Goal: Task Accomplishment & Management: Manage account settings

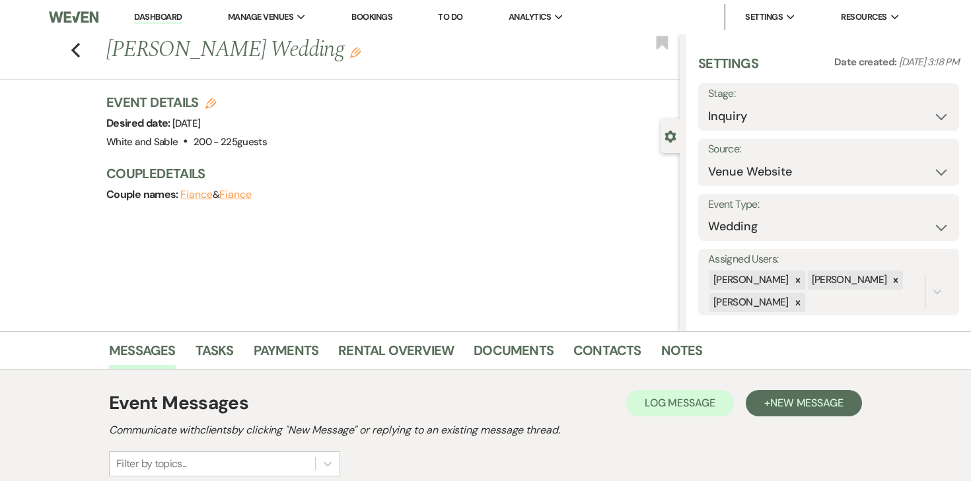
select select "5"
click at [171, 24] on li "Dashboard" at bounding box center [157, 17] width 61 height 26
click at [171, 17] on link "Dashboard" at bounding box center [158, 17] width 48 height 13
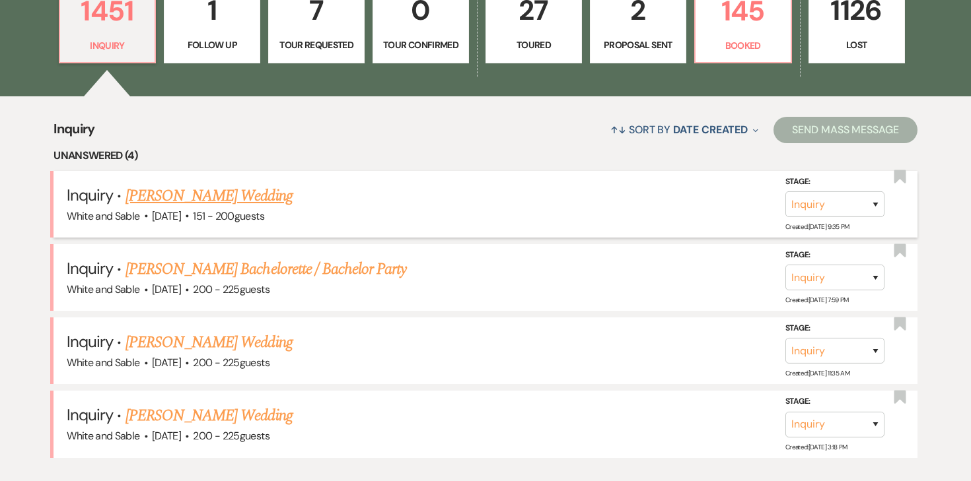
scroll to position [424, 0]
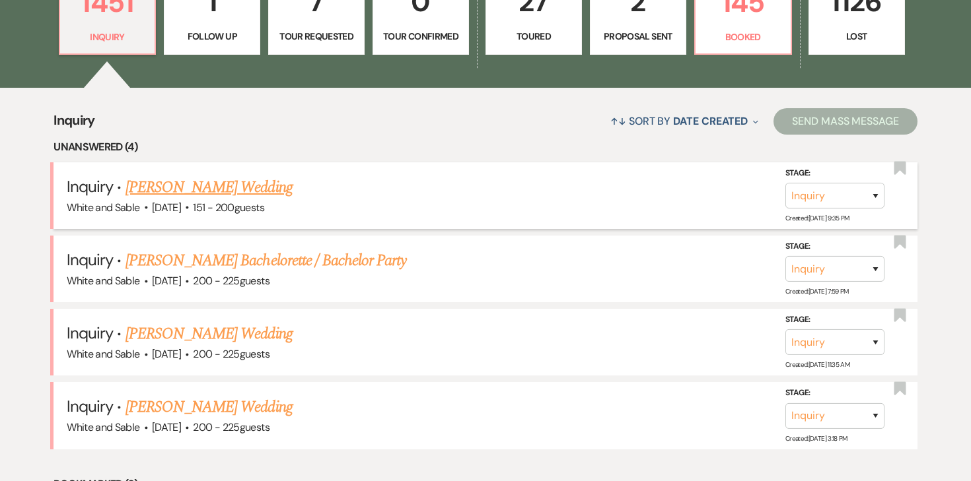
click at [253, 195] on link "[PERSON_NAME] Wedding" at bounding box center [208, 188] width 167 height 24
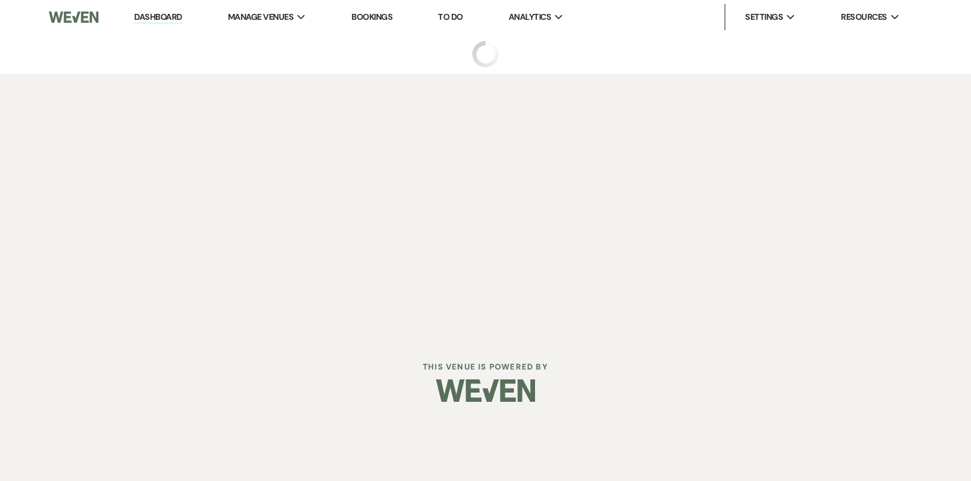
select select "2"
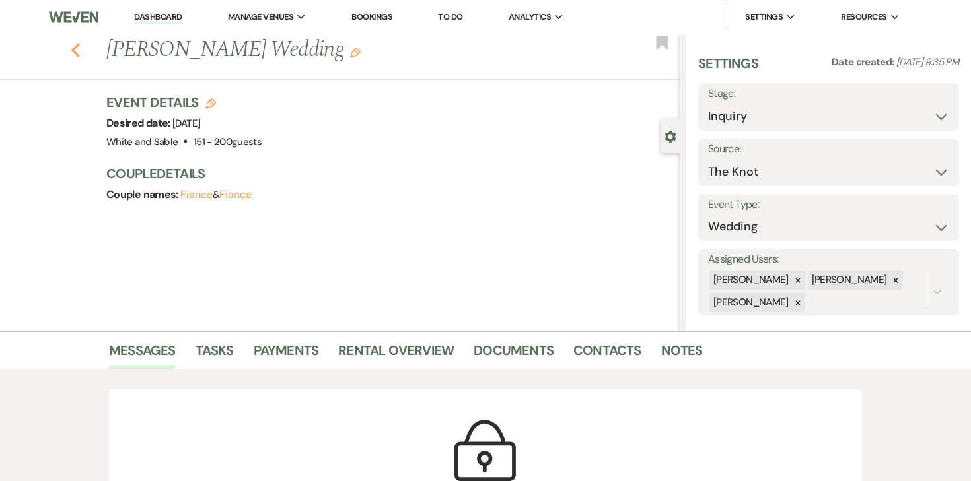
click at [73, 46] on icon "Previous" at bounding box center [76, 50] width 10 height 16
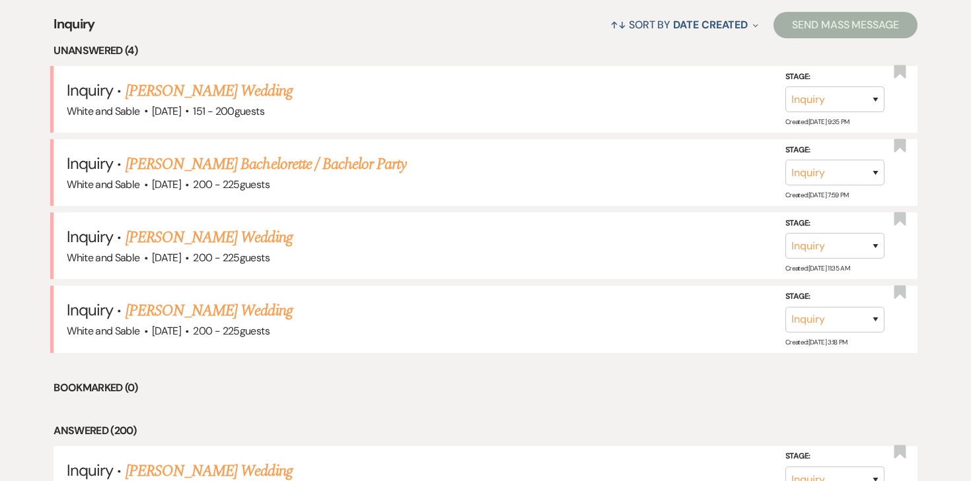
scroll to position [524, 0]
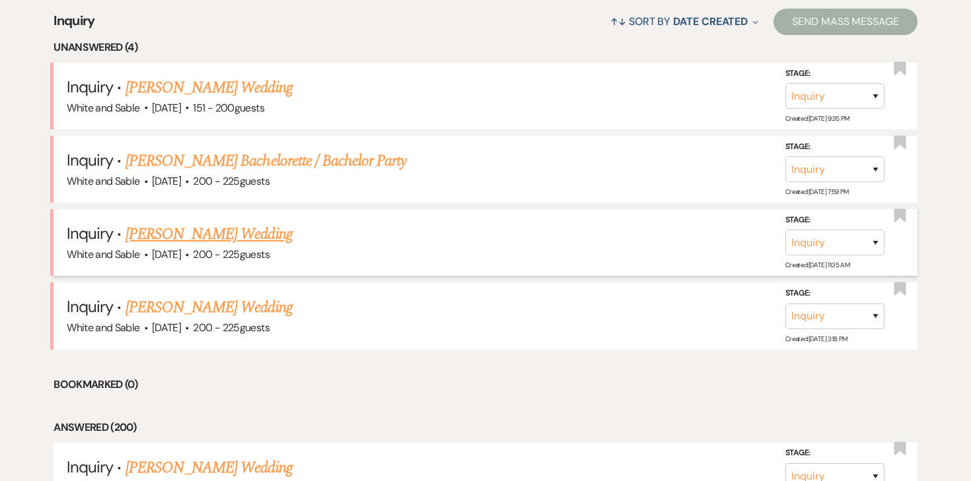
click at [170, 234] on link "[PERSON_NAME] Wedding" at bounding box center [208, 235] width 167 height 24
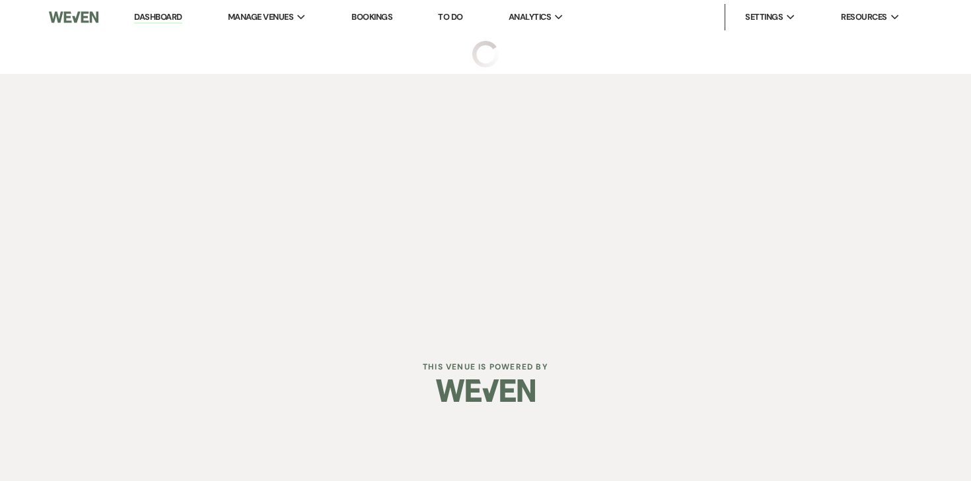
select select "5"
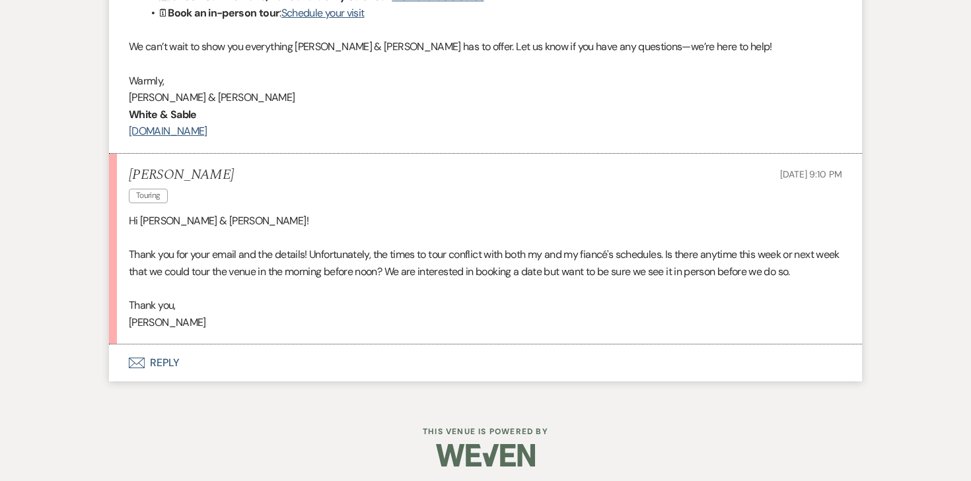
scroll to position [1671, 0]
